Goal: Answer question/provide support

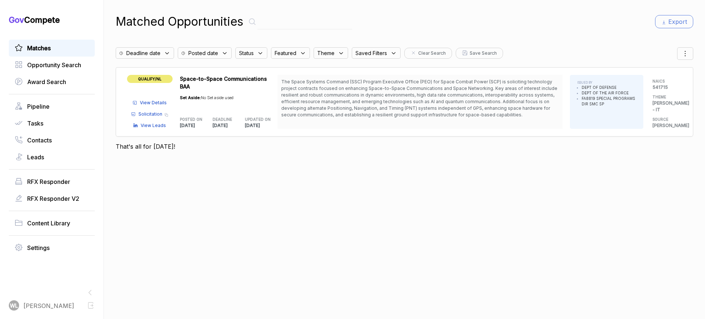
click at [154, 100] on span "View Details" at bounding box center [153, 103] width 27 height 7
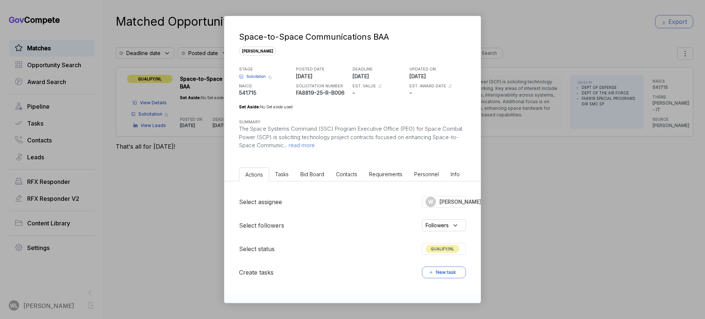
click at [300, 145] on span "read more" at bounding box center [301, 145] width 28 height 7
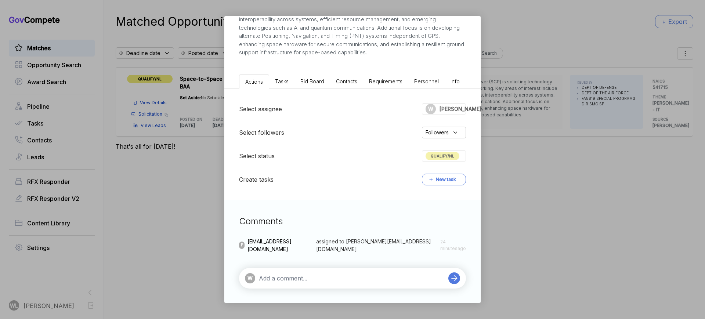
scroll to position [143, 0]
click at [433, 158] on span "QUALIFY/NL" at bounding box center [443, 156] width 34 height 8
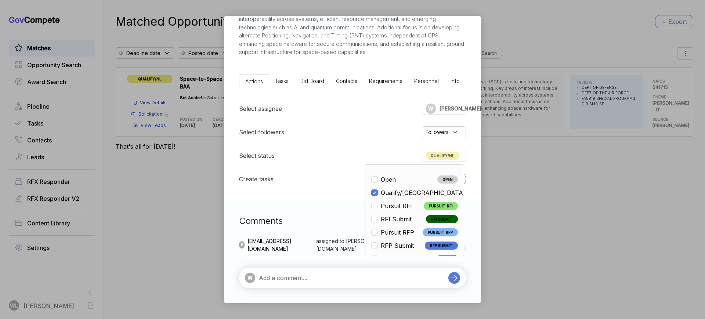
scroll to position [172, 0]
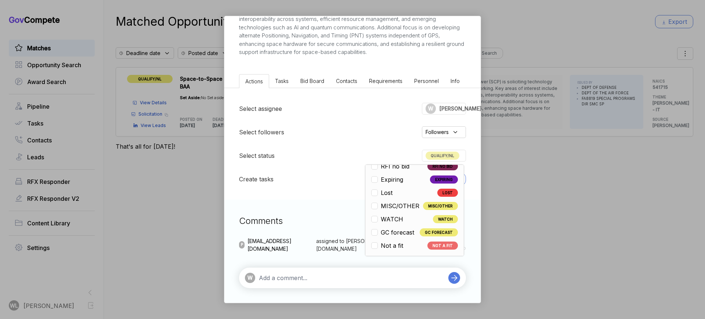
click at [390, 243] on span "Not a fit" at bounding box center [392, 245] width 22 height 9
checkbox input "false"
checkbox input "true"
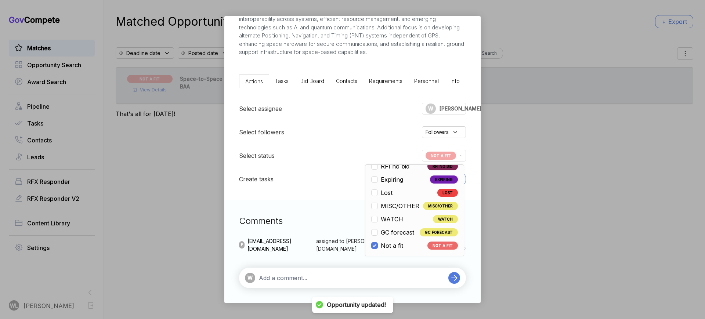
click at [360, 275] on textarea at bounding box center [352, 278] width 186 height 9
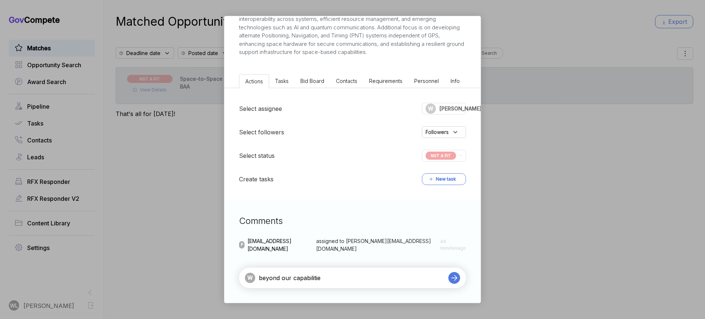
type textarea "beyond our capabilities"
